Goal: Task Accomplishment & Management: Use online tool/utility

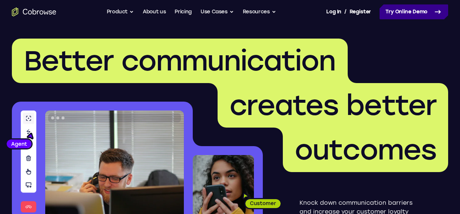
click at [429, 11] on link "Try Online Demo" at bounding box center [414, 11] width 69 height 15
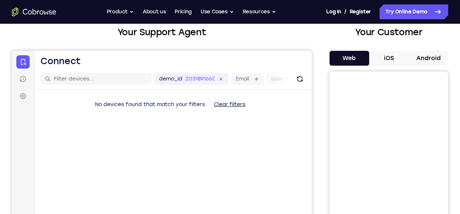
scroll to position [46, 0]
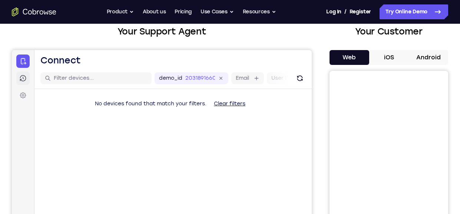
click at [24, 78] on icon at bounding box center [22, 78] width 7 height 7
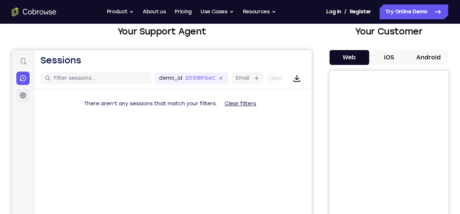
click at [23, 95] on icon at bounding box center [23, 95] width 3 height 3
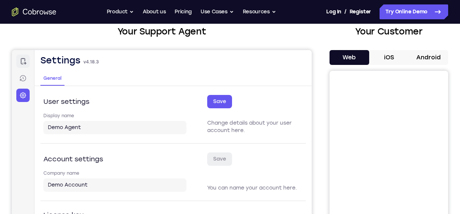
click at [17, 63] on link "Connect" at bounding box center [22, 61] width 13 height 13
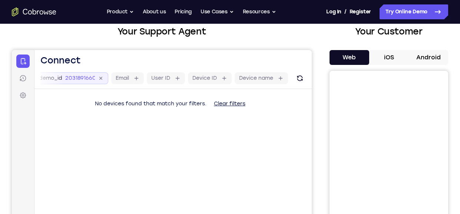
scroll to position [0, 0]
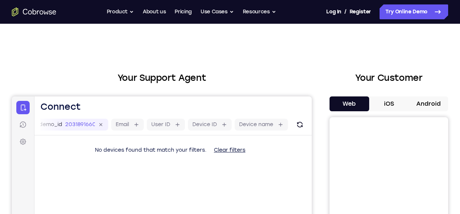
click at [410, 100] on button "Android" at bounding box center [429, 103] width 40 height 15
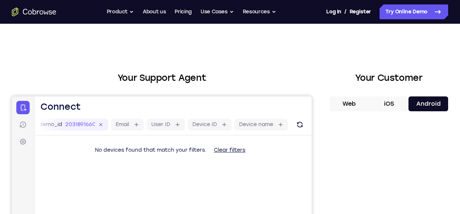
click at [401, 104] on button "iOS" at bounding box center [389, 103] width 40 height 15
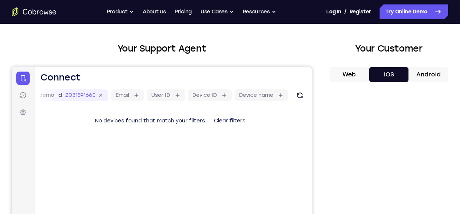
scroll to position [27, 0]
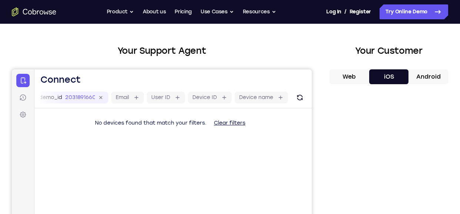
click at [365, 82] on button "Web" at bounding box center [350, 76] width 40 height 15
